Goal: Check status

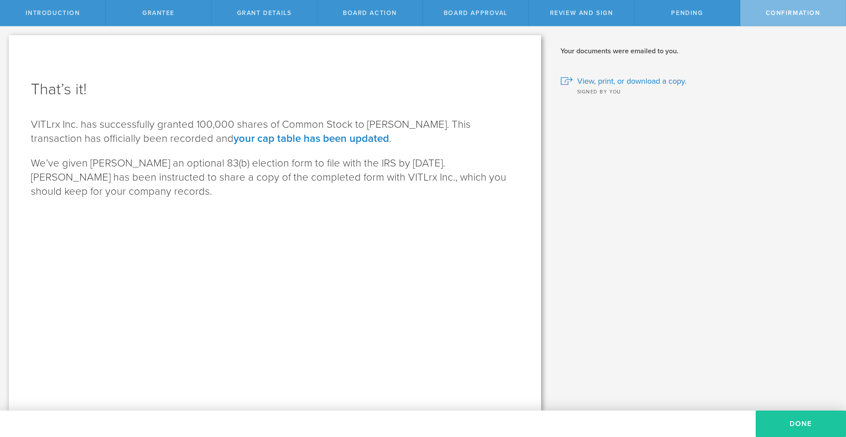
drag, startPoint x: 830, startPoint y: 425, endPoint x: 818, endPoint y: 429, distance: 13.0
click at [830, 425] on button "Done" at bounding box center [800, 424] width 90 height 26
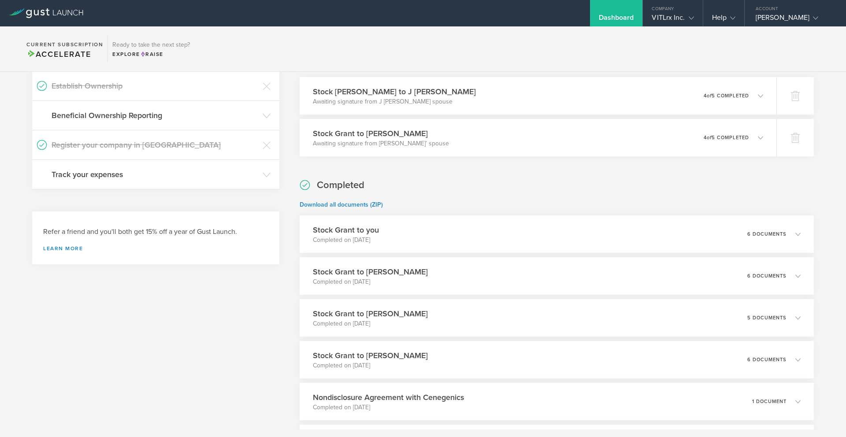
scroll to position [111, 0]
click at [729, 96] on p "4 of 5 completed" at bounding box center [730, 94] width 46 height 5
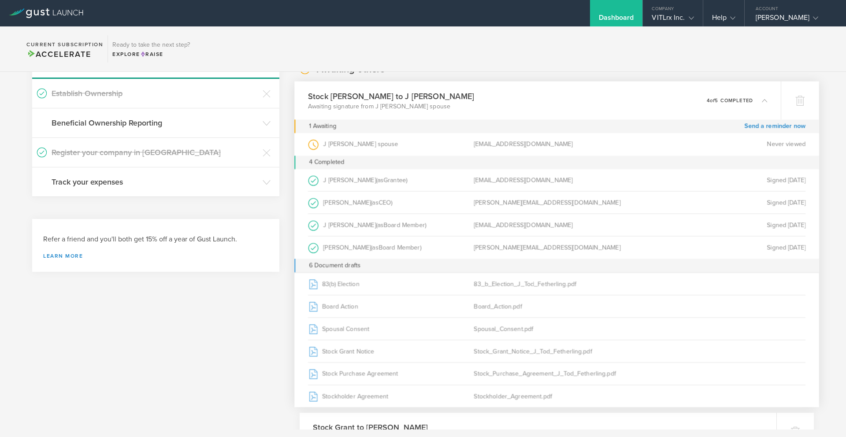
scroll to position [100, 0]
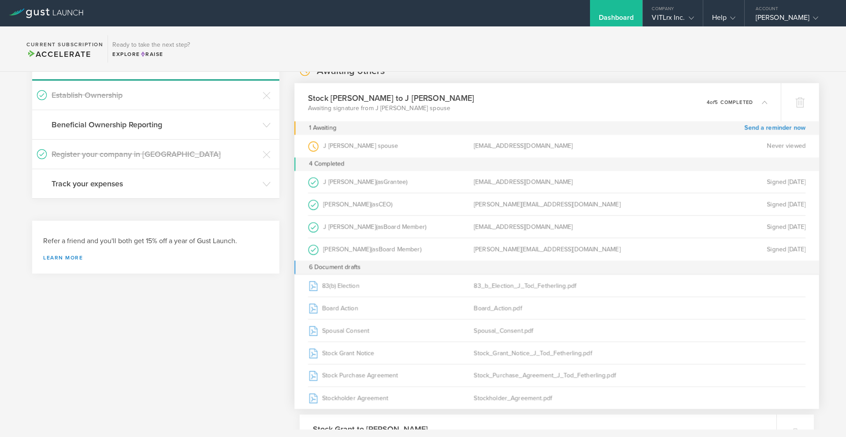
click at [725, 101] on p "4 of 5 completed" at bounding box center [730, 102] width 46 height 5
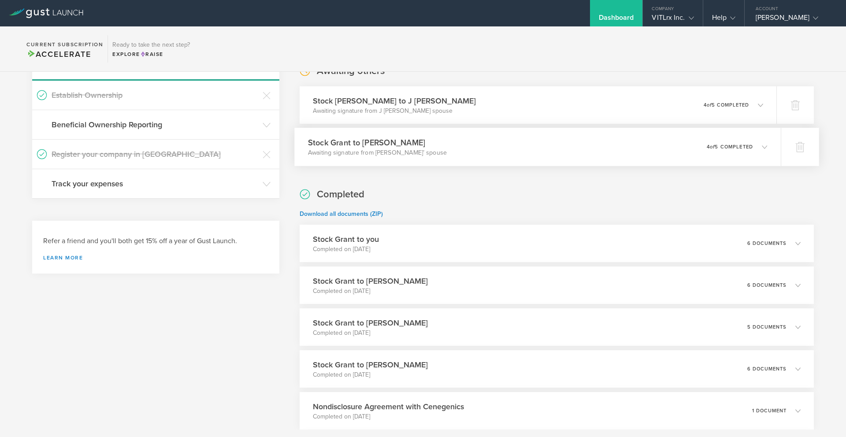
click at [717, 140] on div "0 undeliverable 4 of 5 completed" at bounding box center [737, 147] width 61 height 15
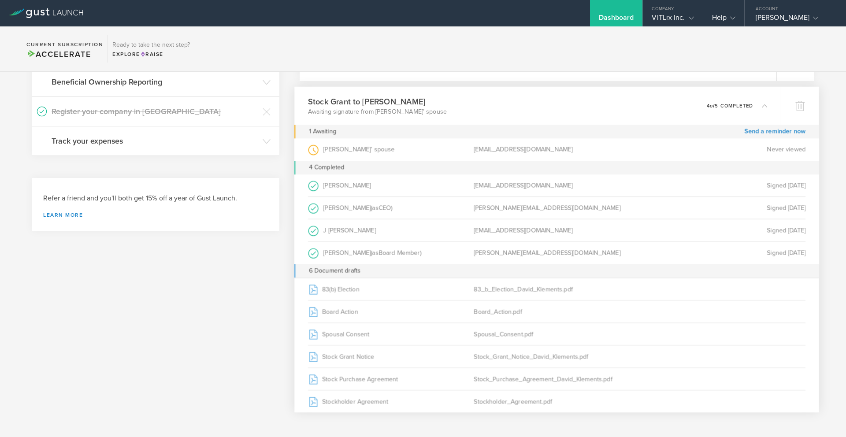
scroll to position [141, 0]
click at [733, 110] on div "0 undeliverable 4 of 5 completed" at bounding box center [737, 107] width 61 height 15
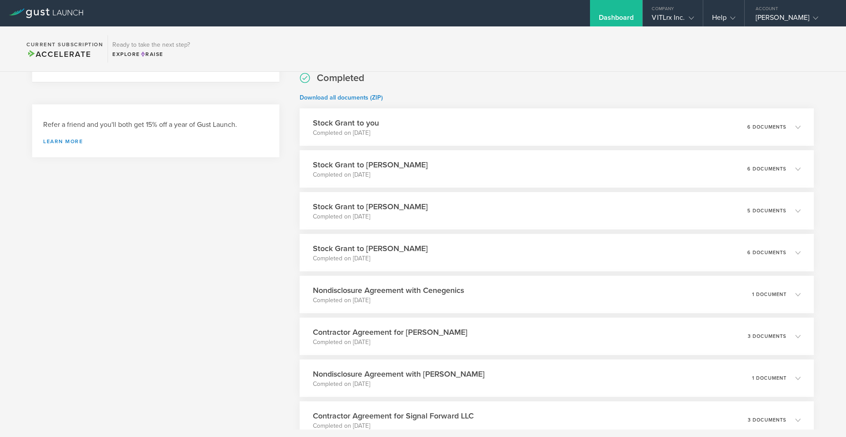
scroll to position [217, 0]
